Goal: Task Accomplishment & Management: Manage account settings

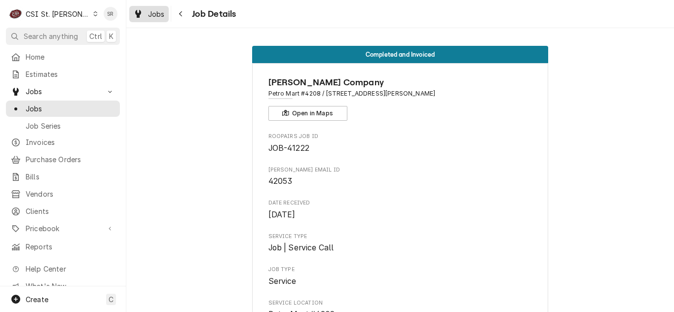
click at [141, 15] on icon "Dynamic Content Wrapper" at bounding box center [138, 14] width 6 height 8
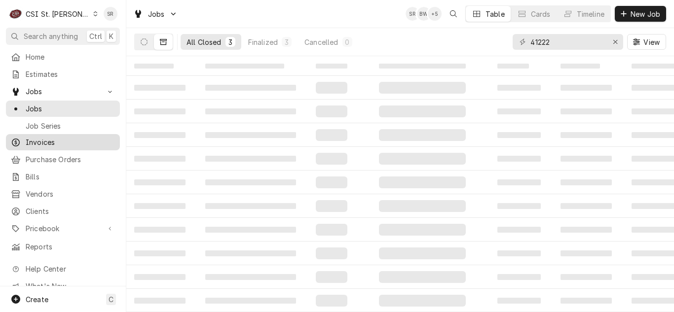
click at [51, 141] on span "Invoices" at bounding box center [70, 142] width 89 height 10
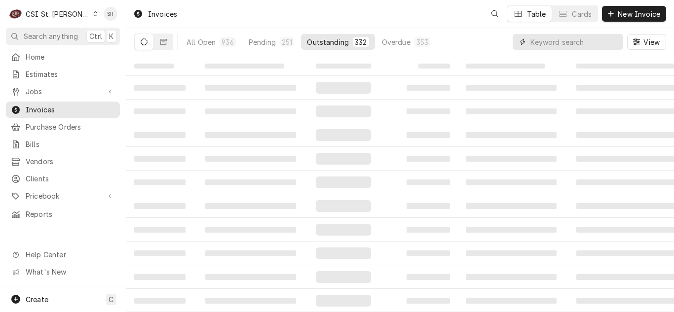
click at [573, 46] on input "Dynamic Content Wrapper" at bounding box center [574, 42] width 88 height 16
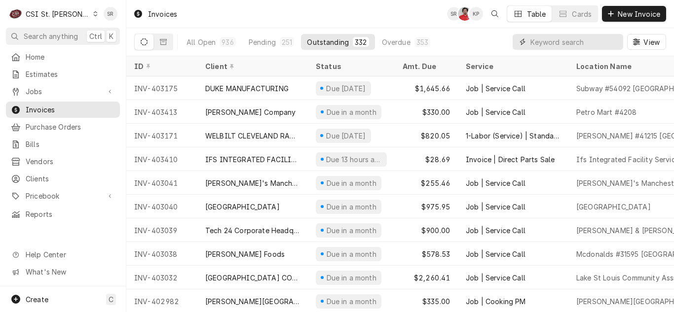
click at [573, 45] on input "Dynamic Content Wrapper" at bounding box center [574, 42] width 88 height 16
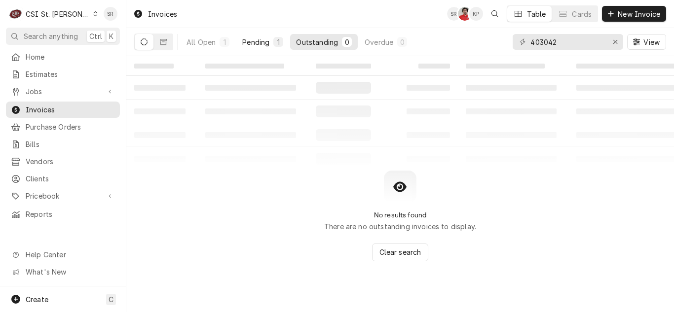
click at [253, 47] on button "Pending 1" at bounding box center [262, 42] width 53 height 16
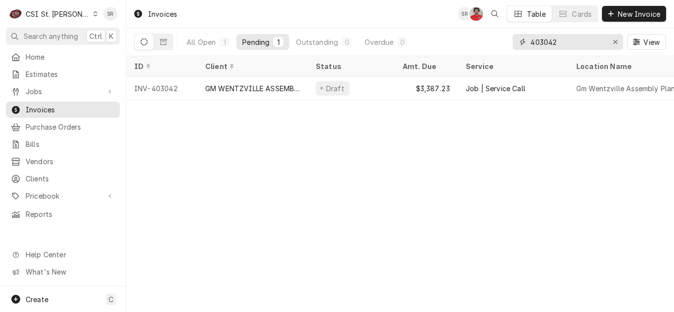
click at [579, 49] on input "403042" at bounding box center [567, 42] width 74 height 16
type input "403045"
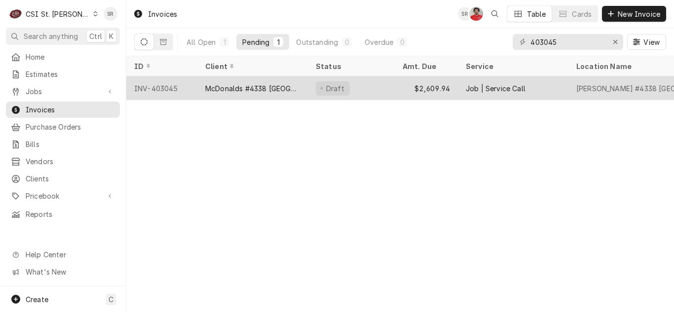
click at [339, 84] on div "Draft" at bounding box center [335, 88] width 21 height 10
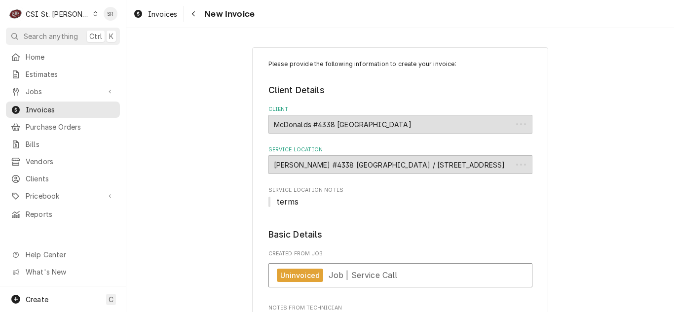
type textarea "x"
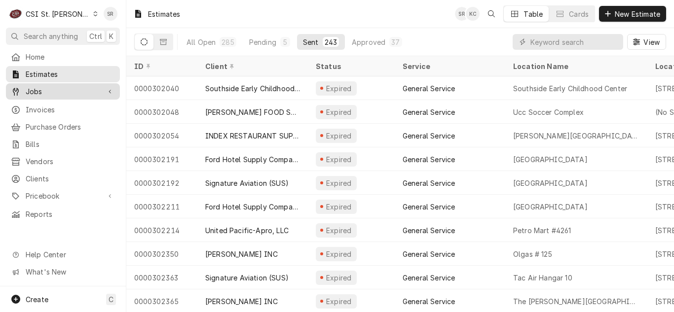
click at [55, 86] on span "Jobs" at bounding box center [63, 91] width 74 height 10
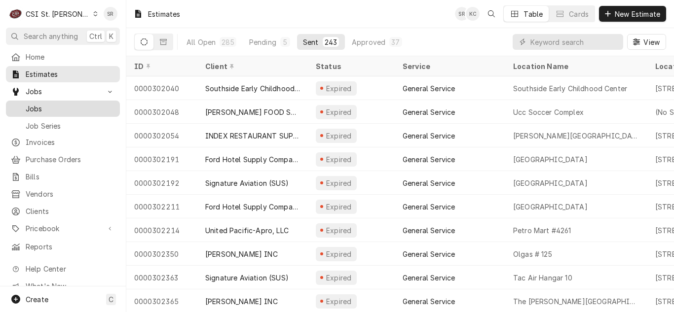
click at [44, 109] on span "Jobs" at bounding box center [70, 109] width 89 height 10
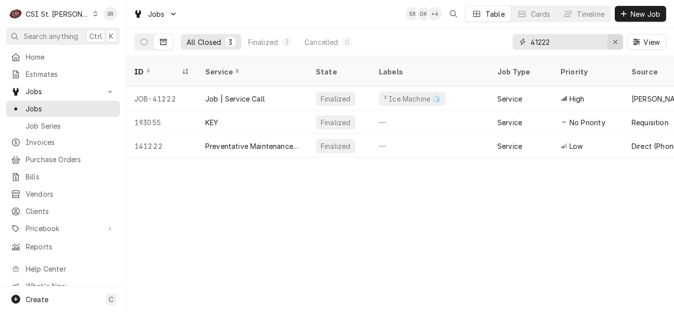
click at [615, 40] on icon "Erase input" at bounding box center [615, 41] width 5 height 7
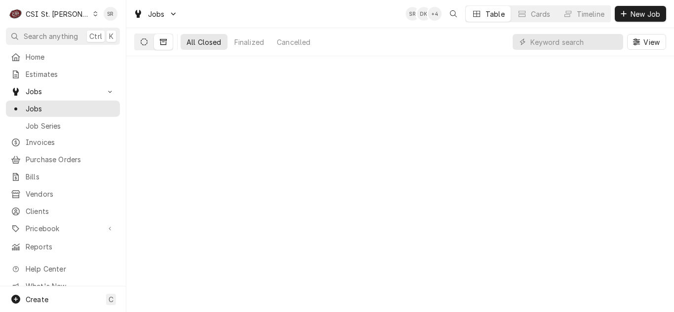
click at [135, 41] on button "Dynamic Content Wrapper" at bounding box center [144, 42] width 19 height 16
